Goal: Task Accomplishment & Management: Manage account settings

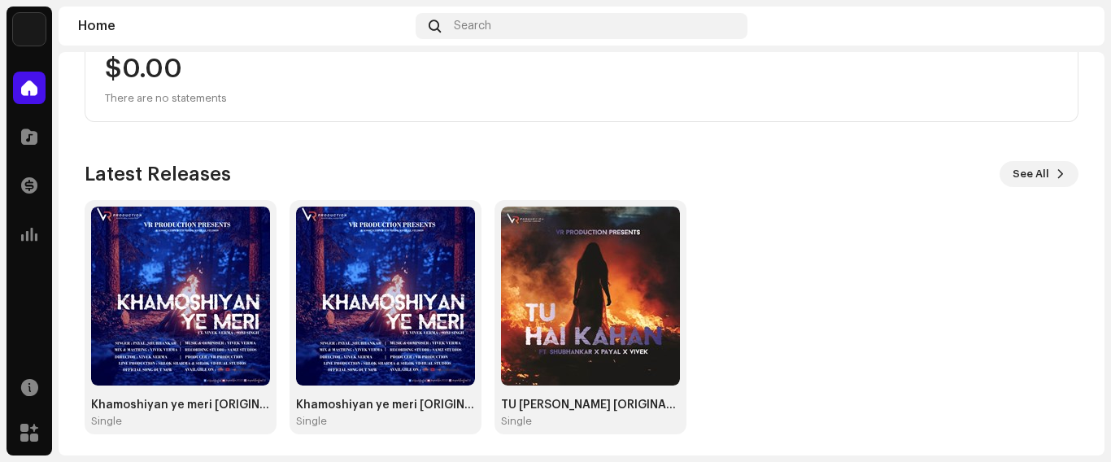
scroll to position [342, 0]
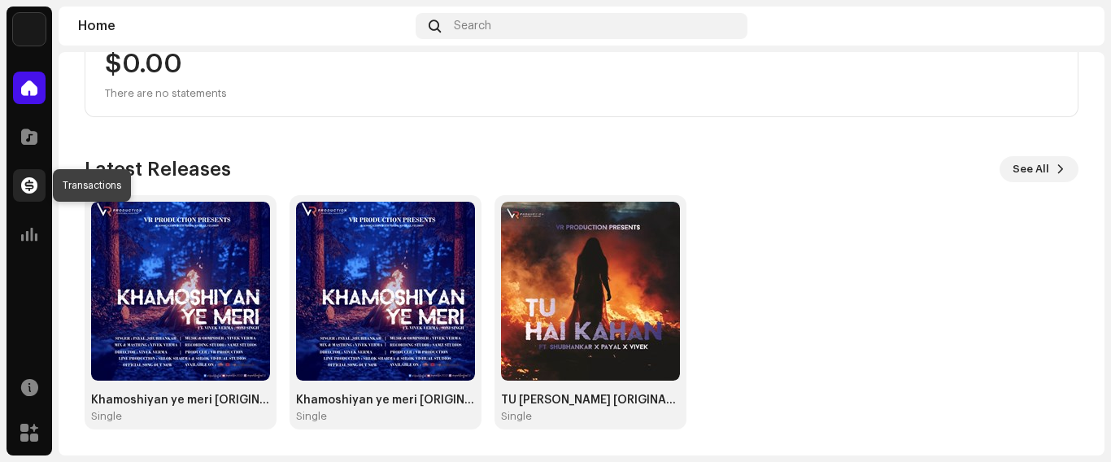
click at [28, 179] on span at bounding box center [29, 185] width 16 height 13
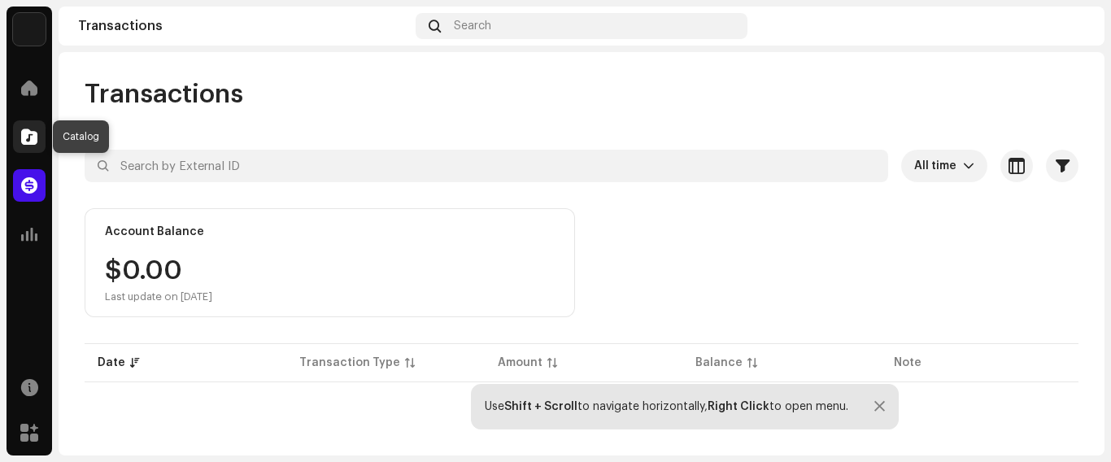
click at [35, 131] on span at bounding box center [29, 136] width 16 height 13
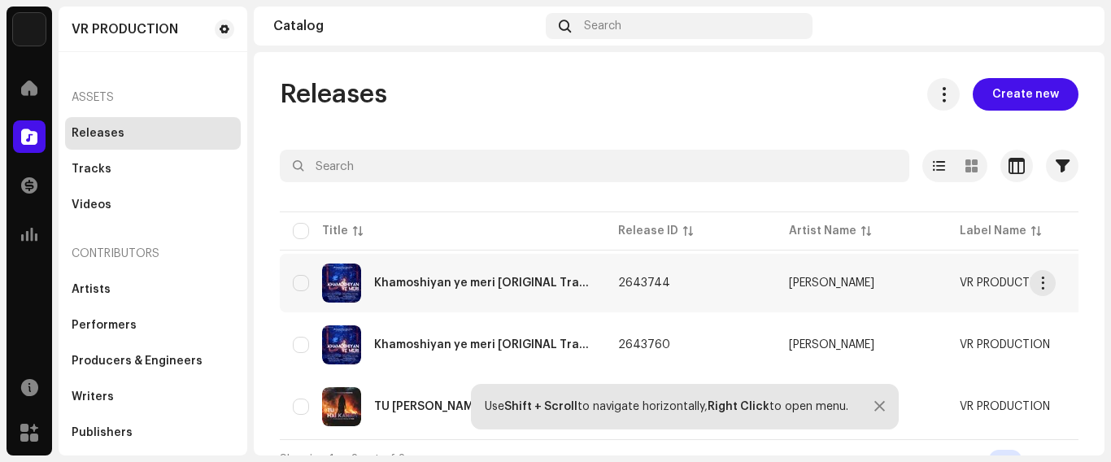
scroll to position [29, 0]
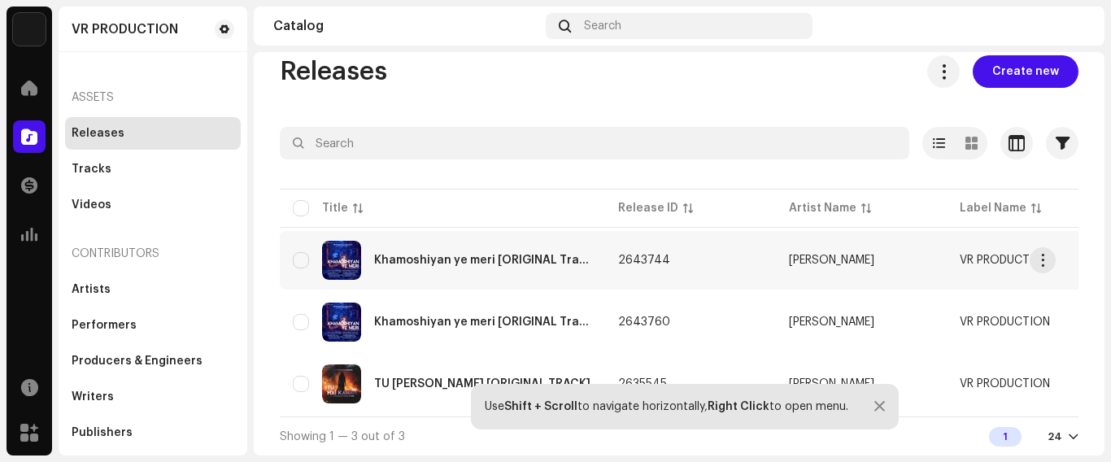
click at [503, 255] on div "Khamoshiyan ye meri [ORIGINAL Track]" at bounding box center [483, 260] width 218 height 11
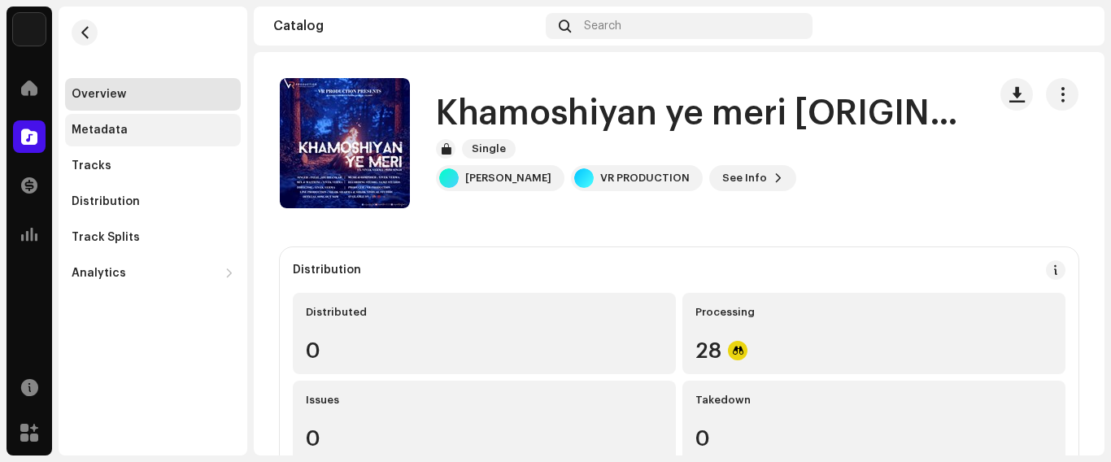
click at [119, 127] on div "Metadata" at bounding box center [100, 130] width 56 height 13
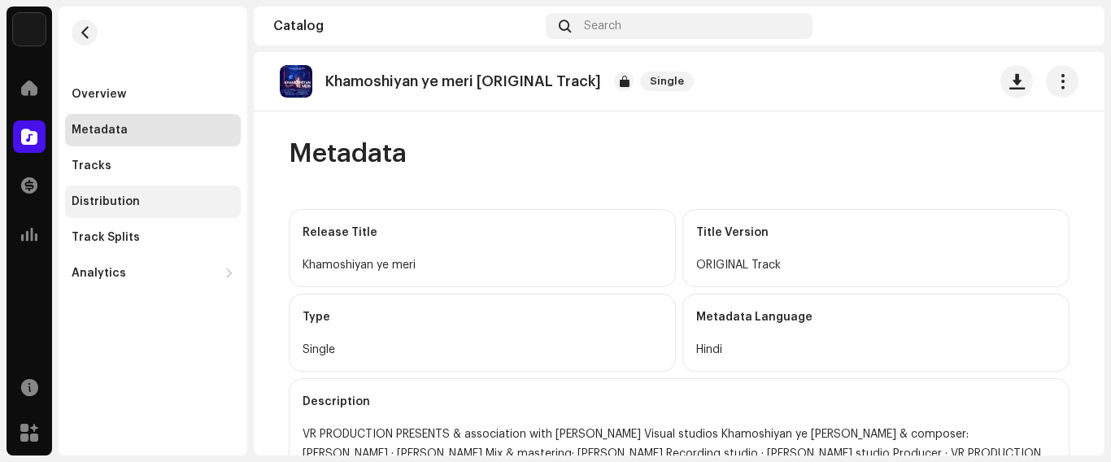
click at [124, 202] on div "Distribution" at bounding box center [106, 201] width 68 height 13
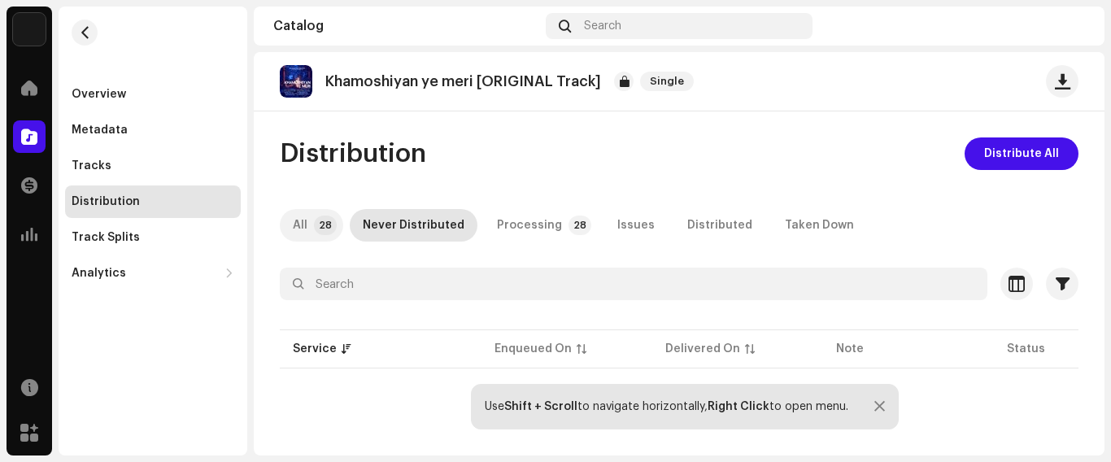
click at [311, 224] on p-tab "All 28" at bounding box center [311, 225] width 63 height 33
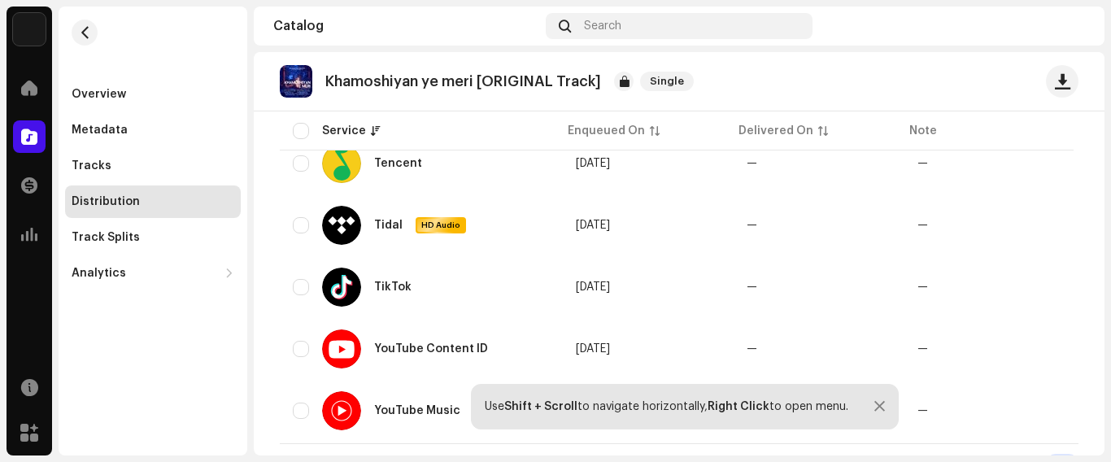
scroll to position [1696, 0]
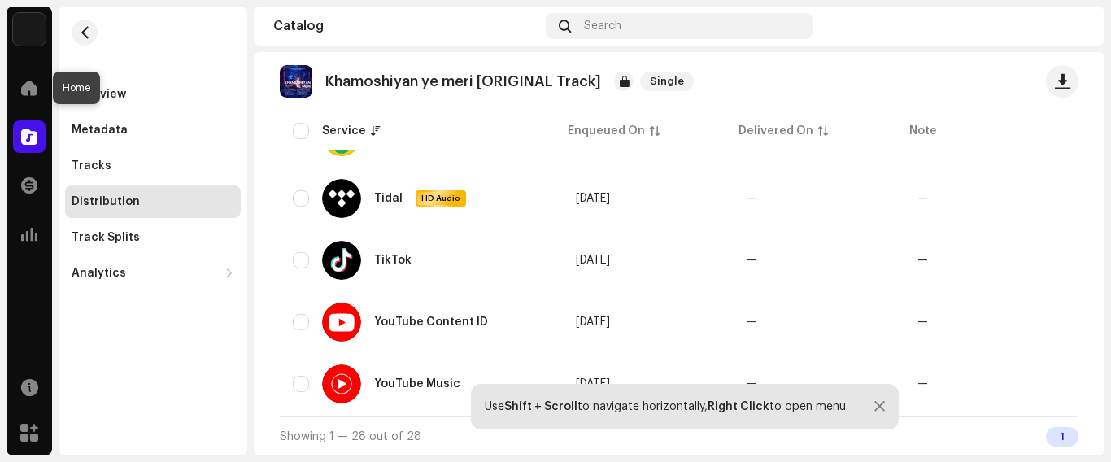
drag, startPoint x: 18, startPoint y: 88, endPoint x: 27, endPoint y: 109, distance: 23.0
click at [18, 88] on div at bounding box center [29, 88] width 33 height 33
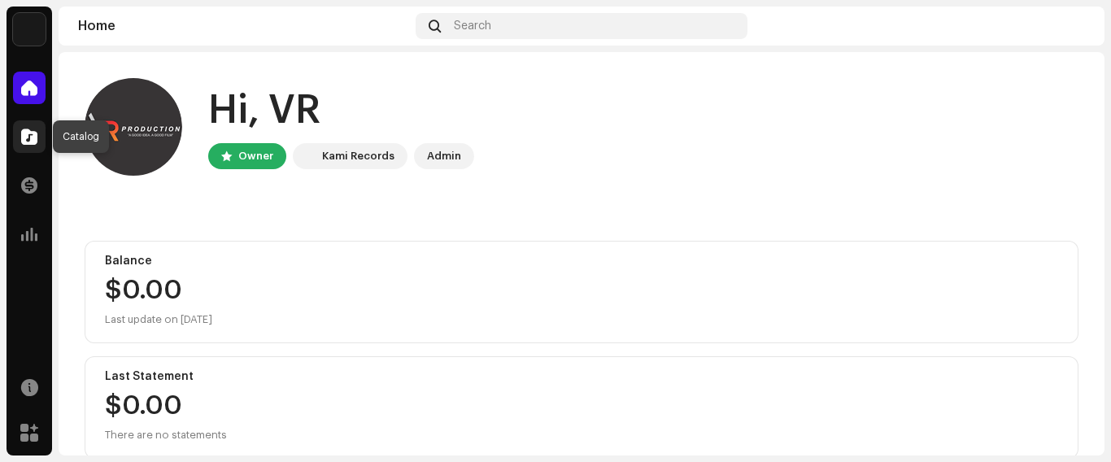
click at [28, 138] on span at bounding box center [29, 136] width 16 height 13
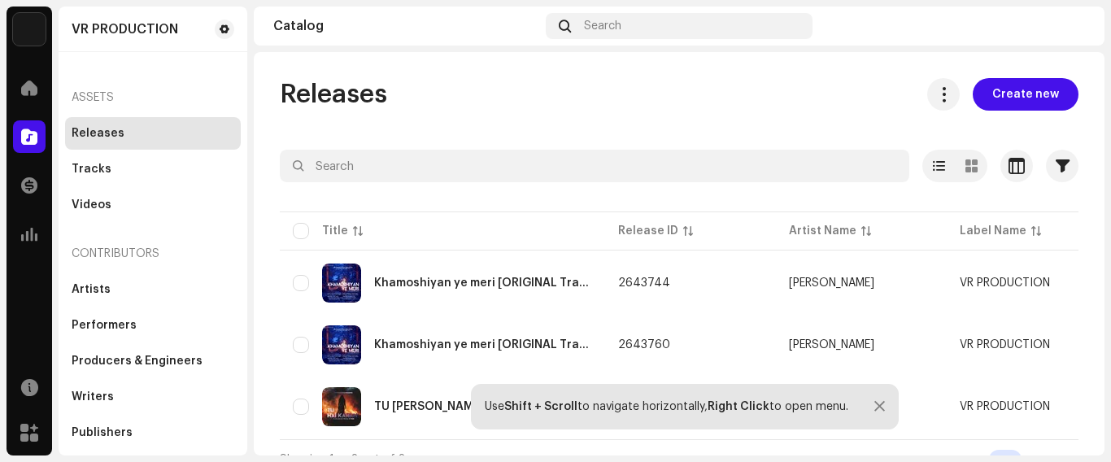
scroll to position [29, 0]
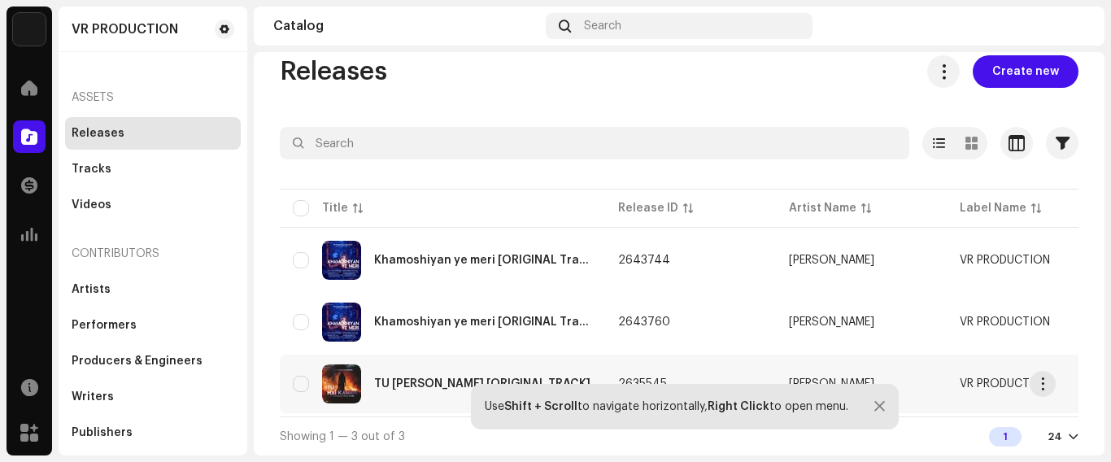
click at [424, 378] on div "TU [PERSON_NAME] [ORIGINAL TRACK]" at bounding box center [482, 383] width 216 height 11
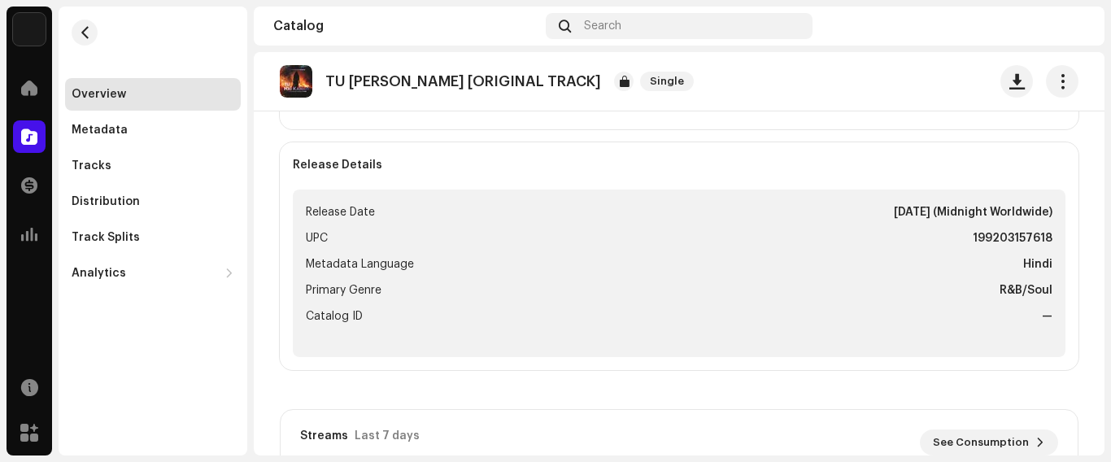
scroll to position [587, 0]
drag, startPoint x: 1108, startPoint y: 235, endPoint x: 1110, endPoint y: 248, distance: 13.2
click at [1110, 248] on div "VR PRODUCTION Home Catalog Transactions Analytics Resources Marketplace Overvie…" at bounding box center [555, 231] width 1111 height 462
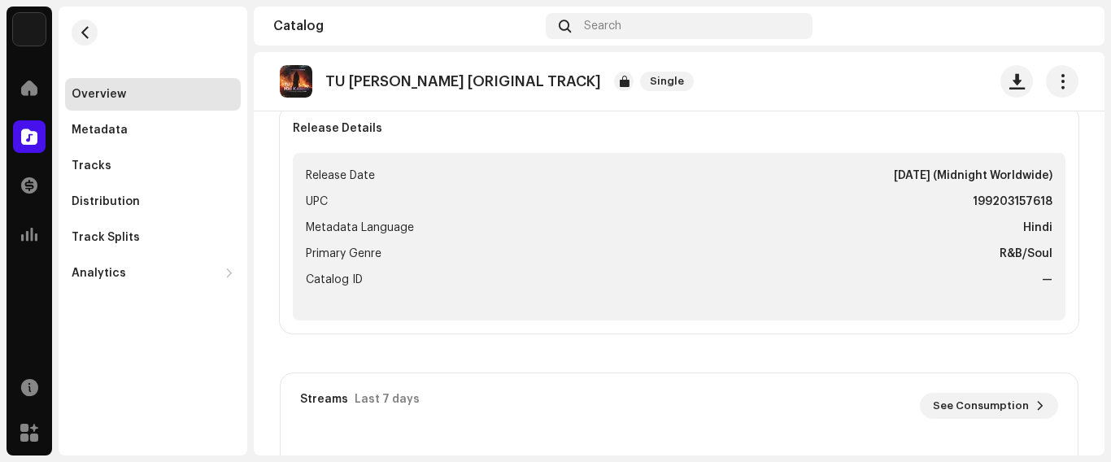
scroll to position [573, 0]
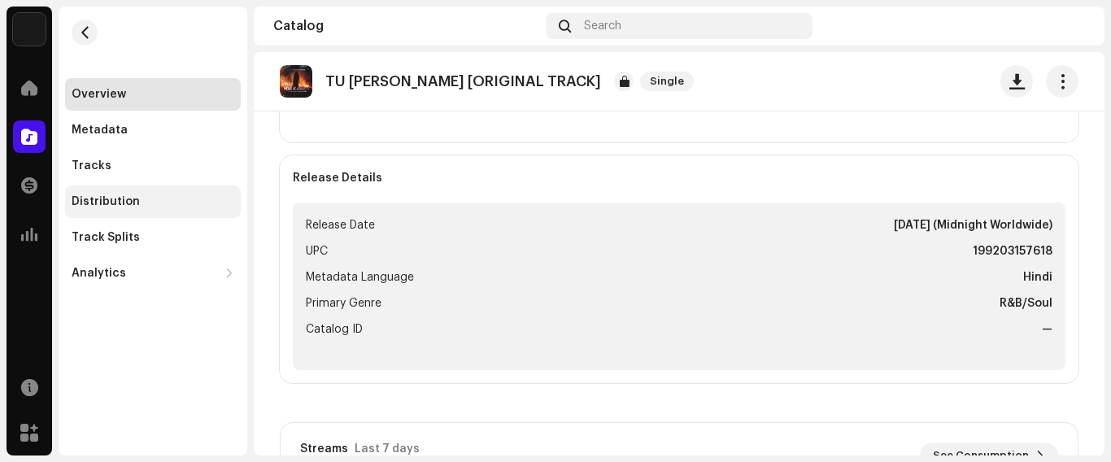
click at [126, 206] on div "Distribution" at bounding box center [106, 201] width 68 height 13
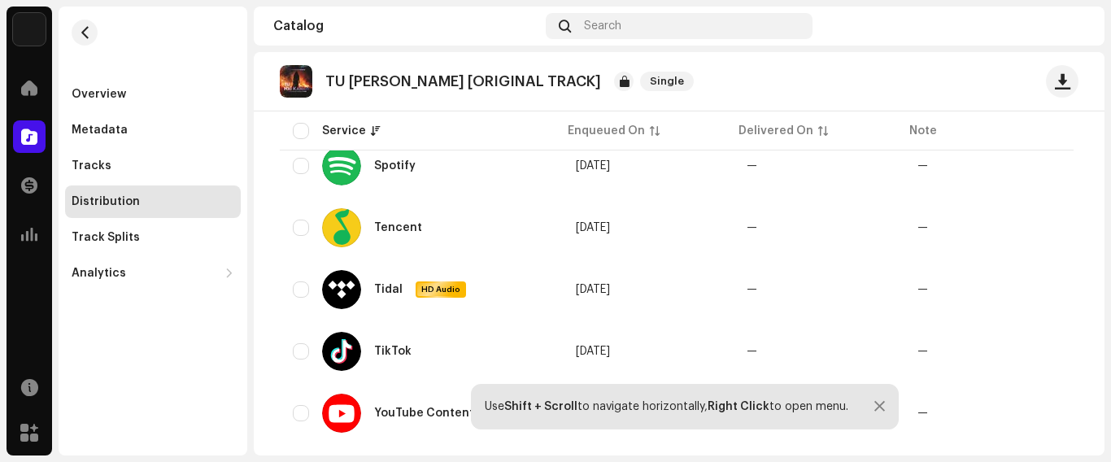
scroll to position [1696, 0]
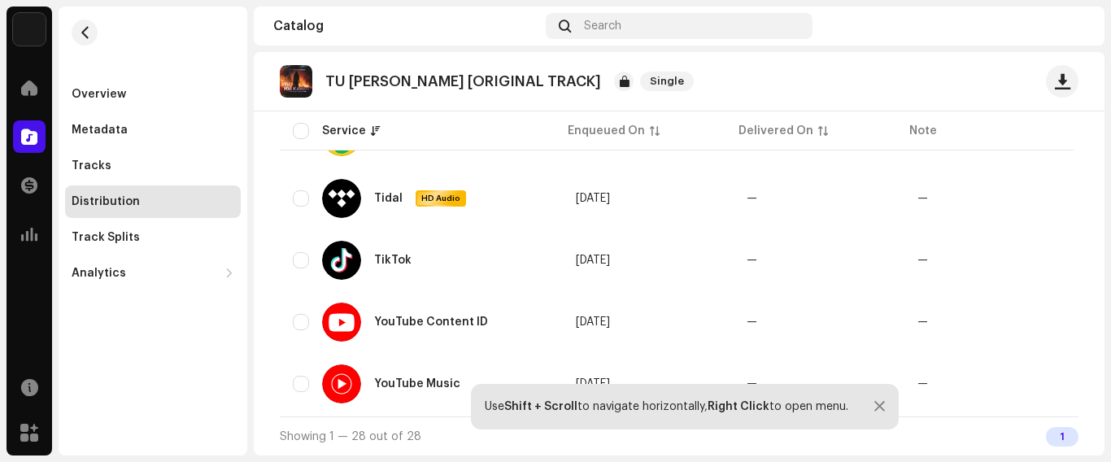
click at [877, 403] on div at bounding box center [879, 406] width 11 height 13
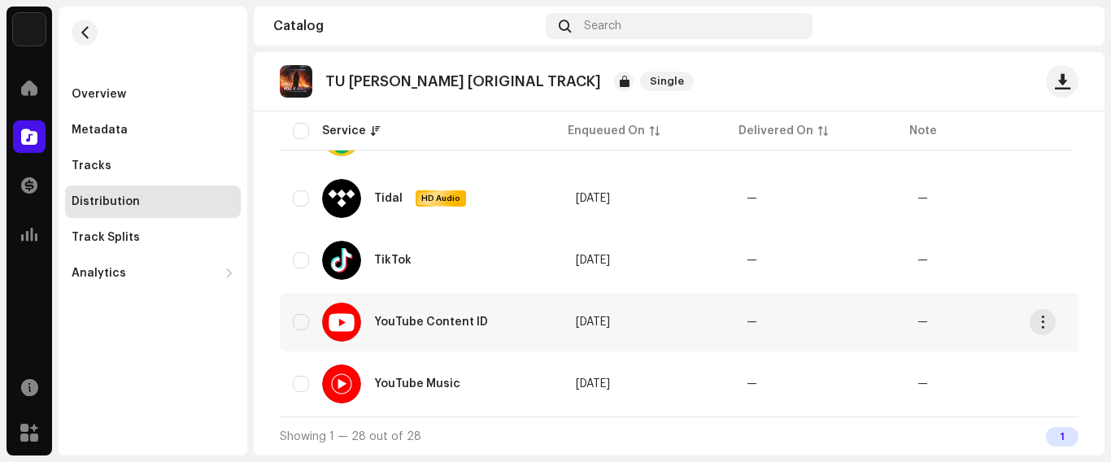
click at [646, 311] on td "[DATE]" at bounding box center [648, 322] width 171 height 59
click at [302, 316] on input "checkbox" at bounding box center [301, 322] width 16 height 16
checkbox input "true"
click at [1047, 309] on button "button" at bounding box center [1042, 322] width 26 height 26
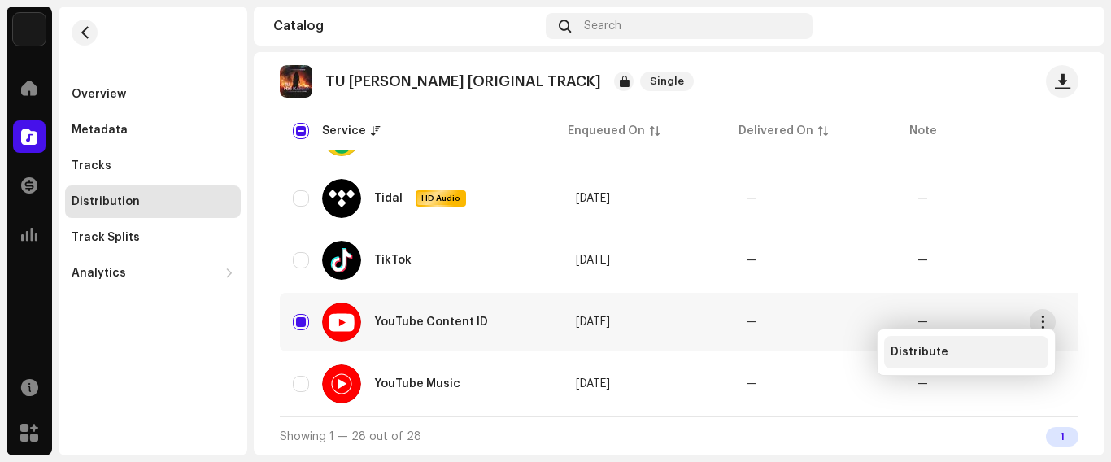
click at [916, 348] on span "Distribute" at bounding box center [919, 352] width 58 height 13
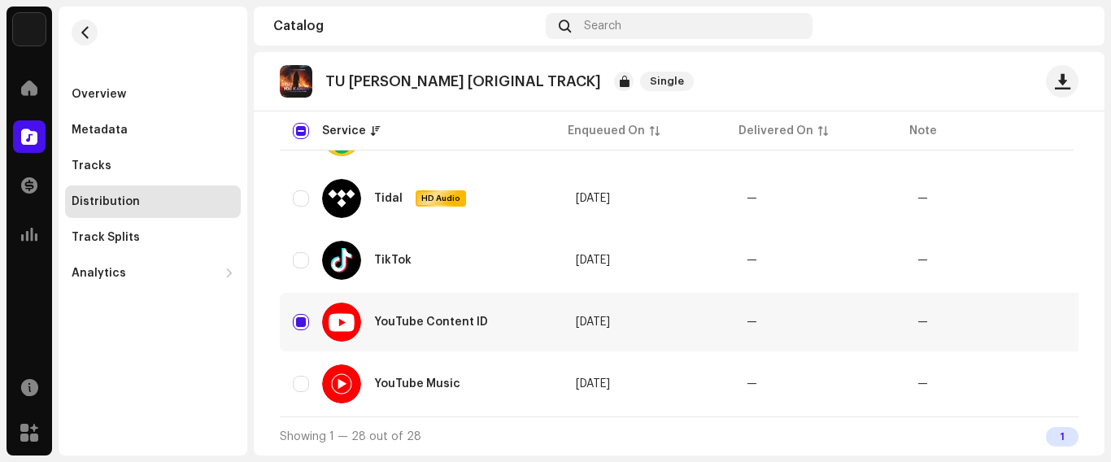
click at [523, 331] on div "Not Eligible For Distribution A release that has status In Inspection with any …" at bounding box center [555, 231] width 1111 height 462
click at [97, 272] on div "Analytics" at bounding box center [99, 273] width 54 height 13
